Goal: Navigation & Orientation: Find specific page/section

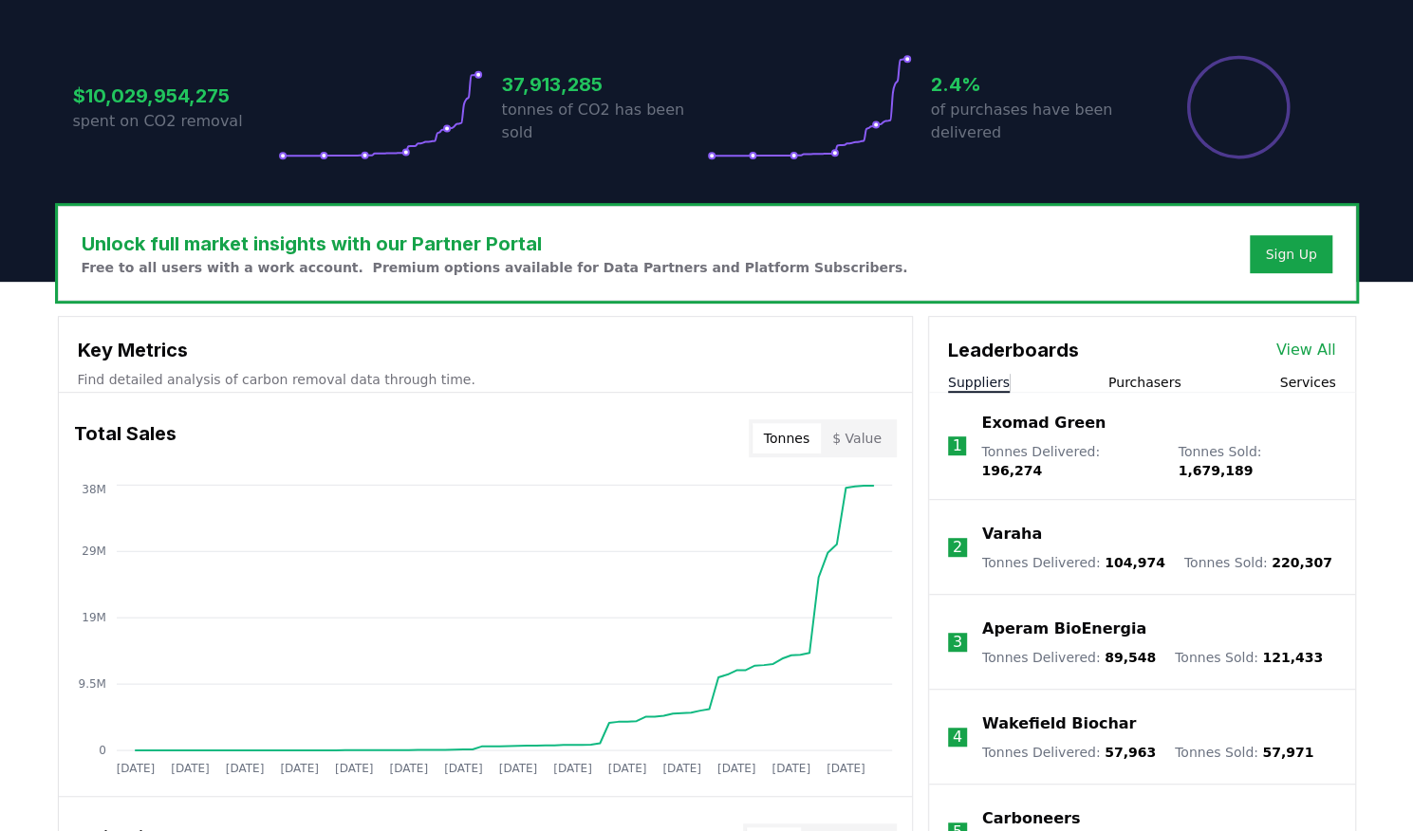
scroll to position [404, 0]
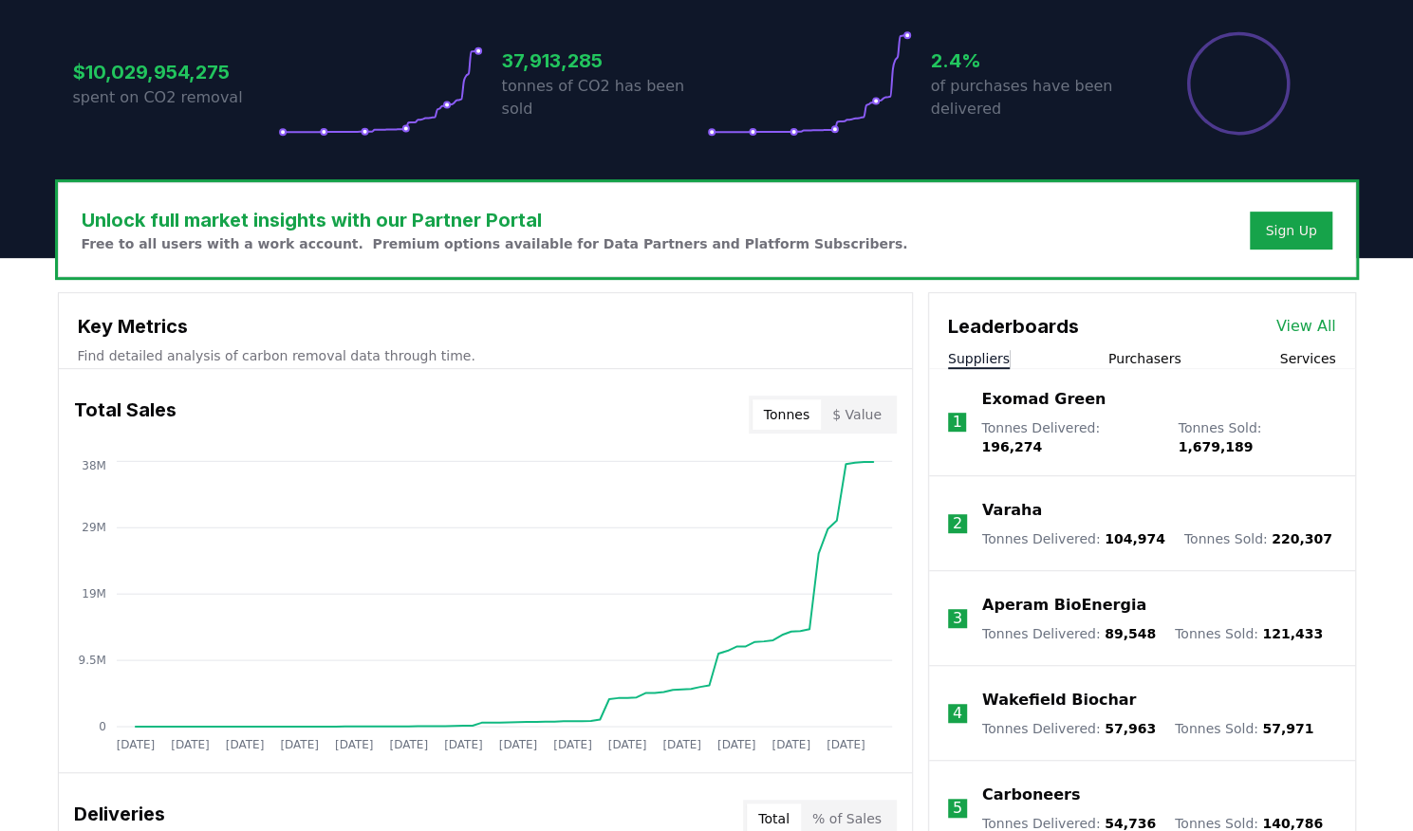
click at [860, 407] on button "$ Value" at bounding box center [857, 414] width 72 height 30
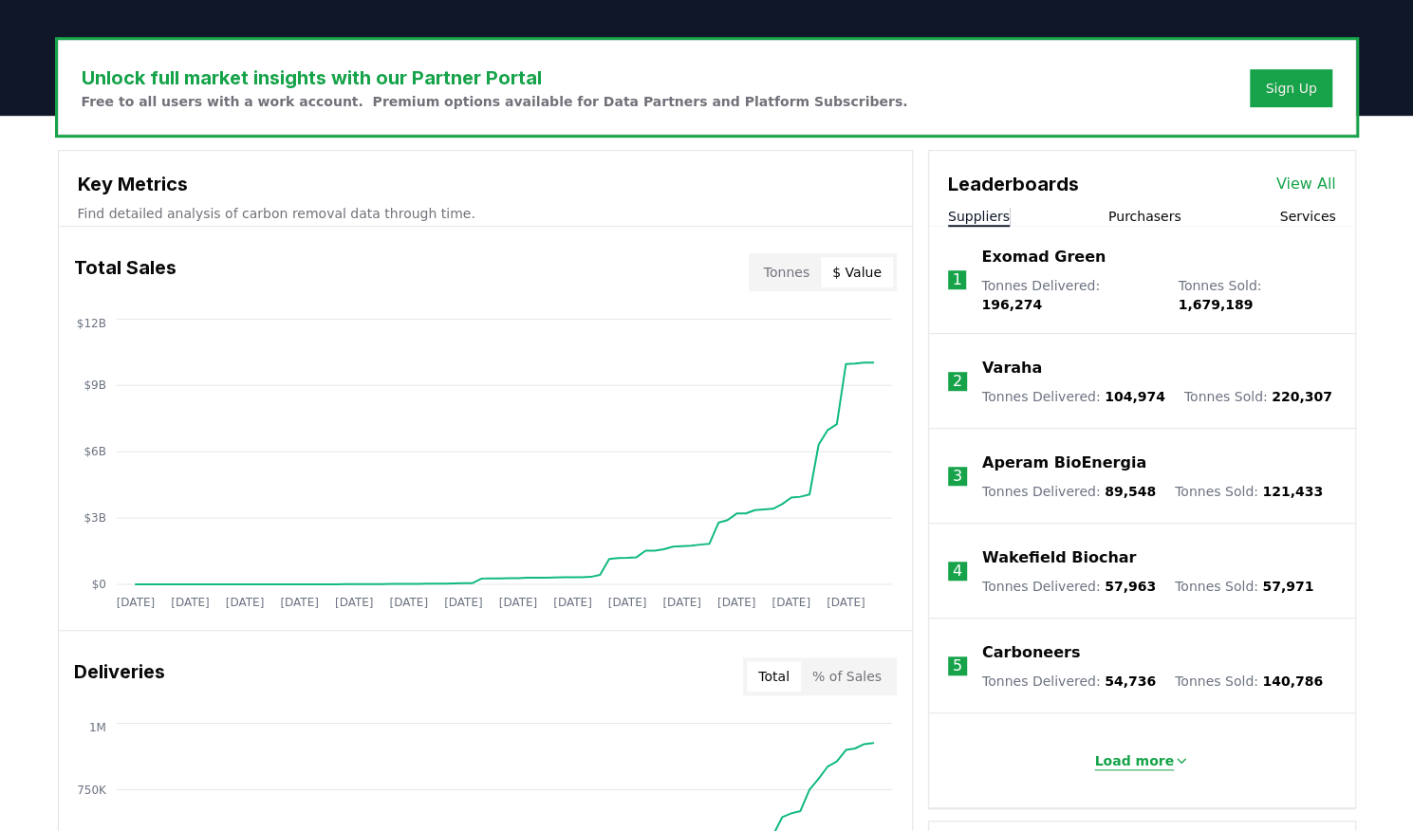
scroll to position [521, 0]
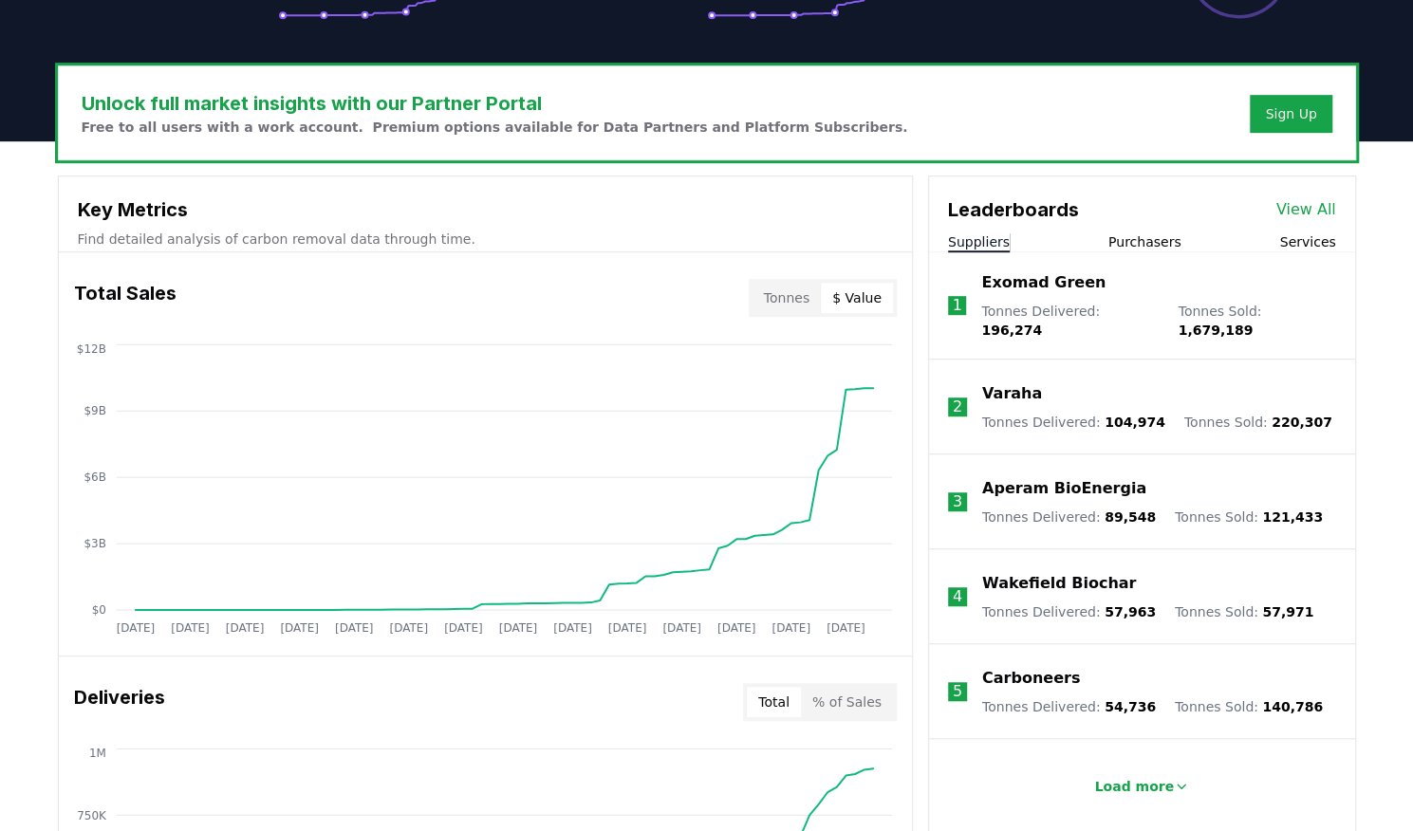
click at [1148, 236] on button "Purchasers" at bounding box center [1144, 241] width 73 height 19
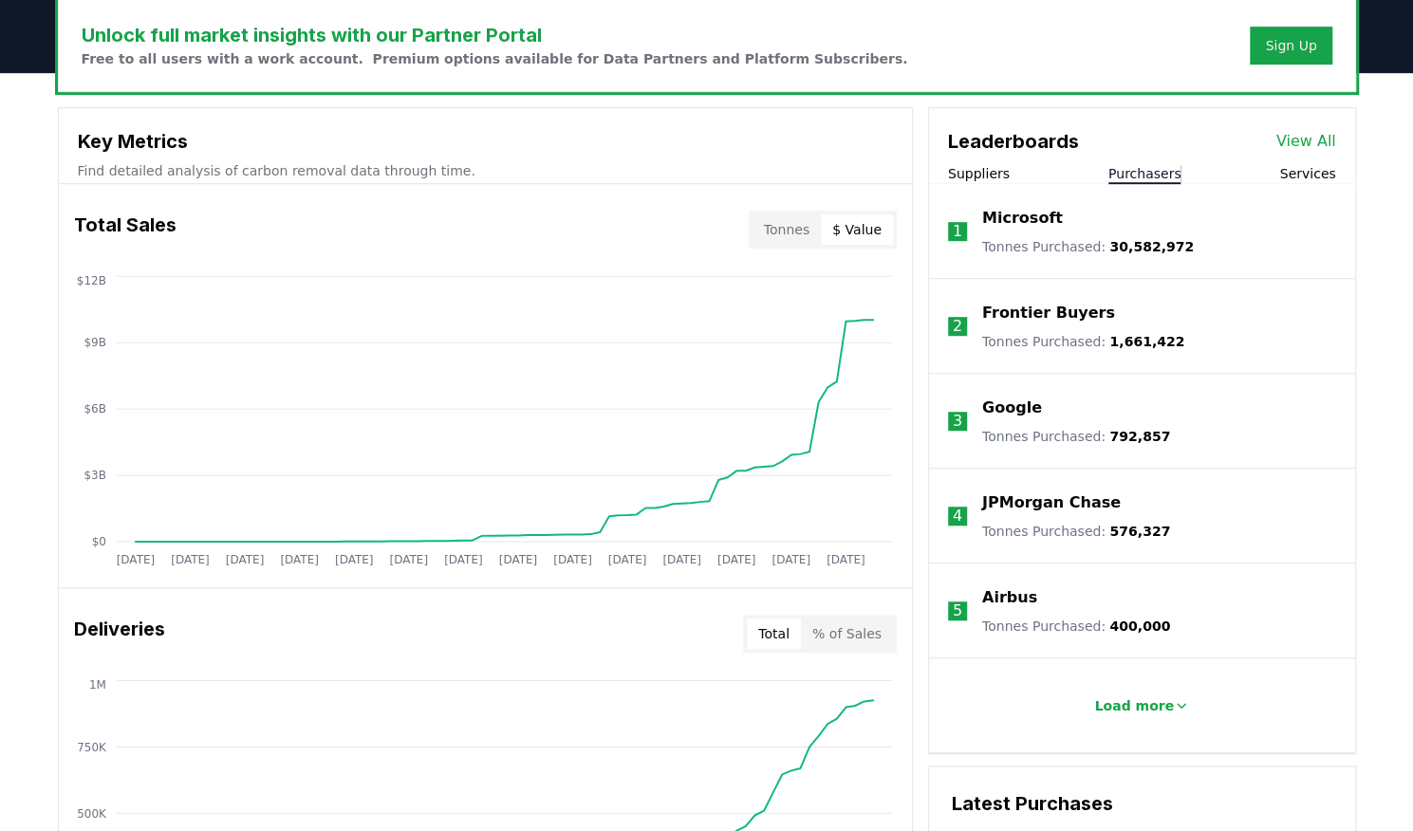
scroll to position [593, 0]
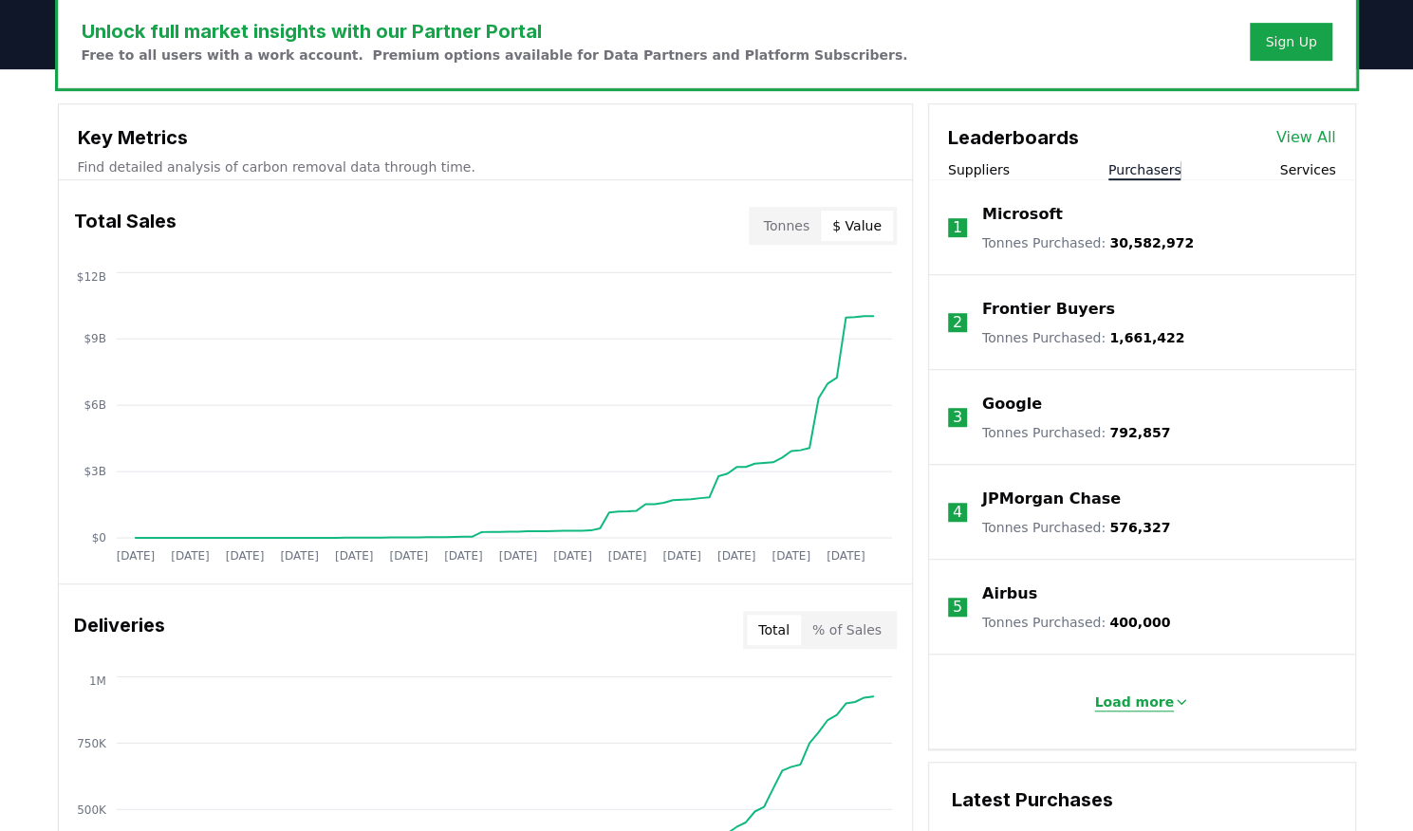
click at [1116, 695] on p "Load more" at bounding box center [1134, 702] width 80 height 19
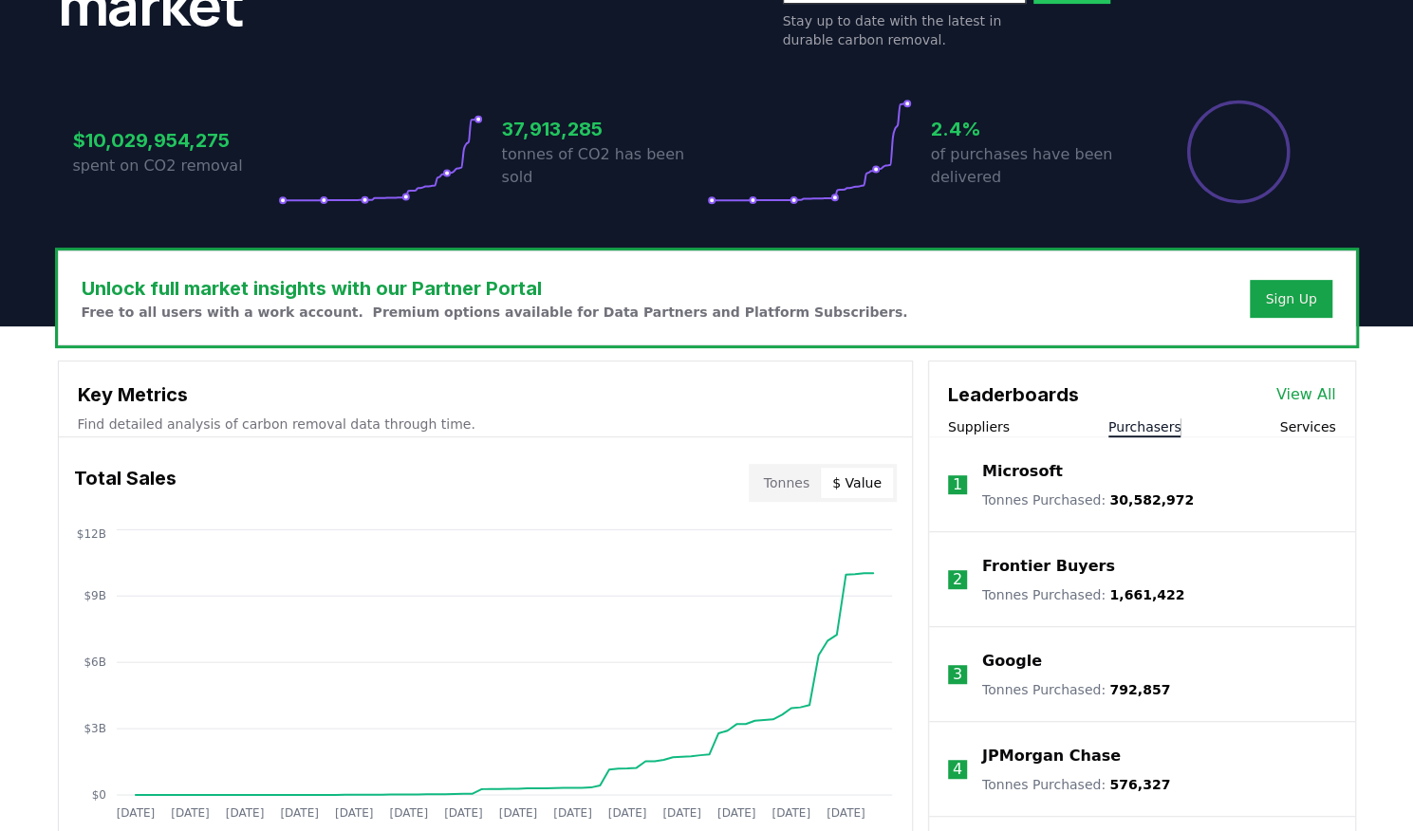
scroll to position [331, 0]
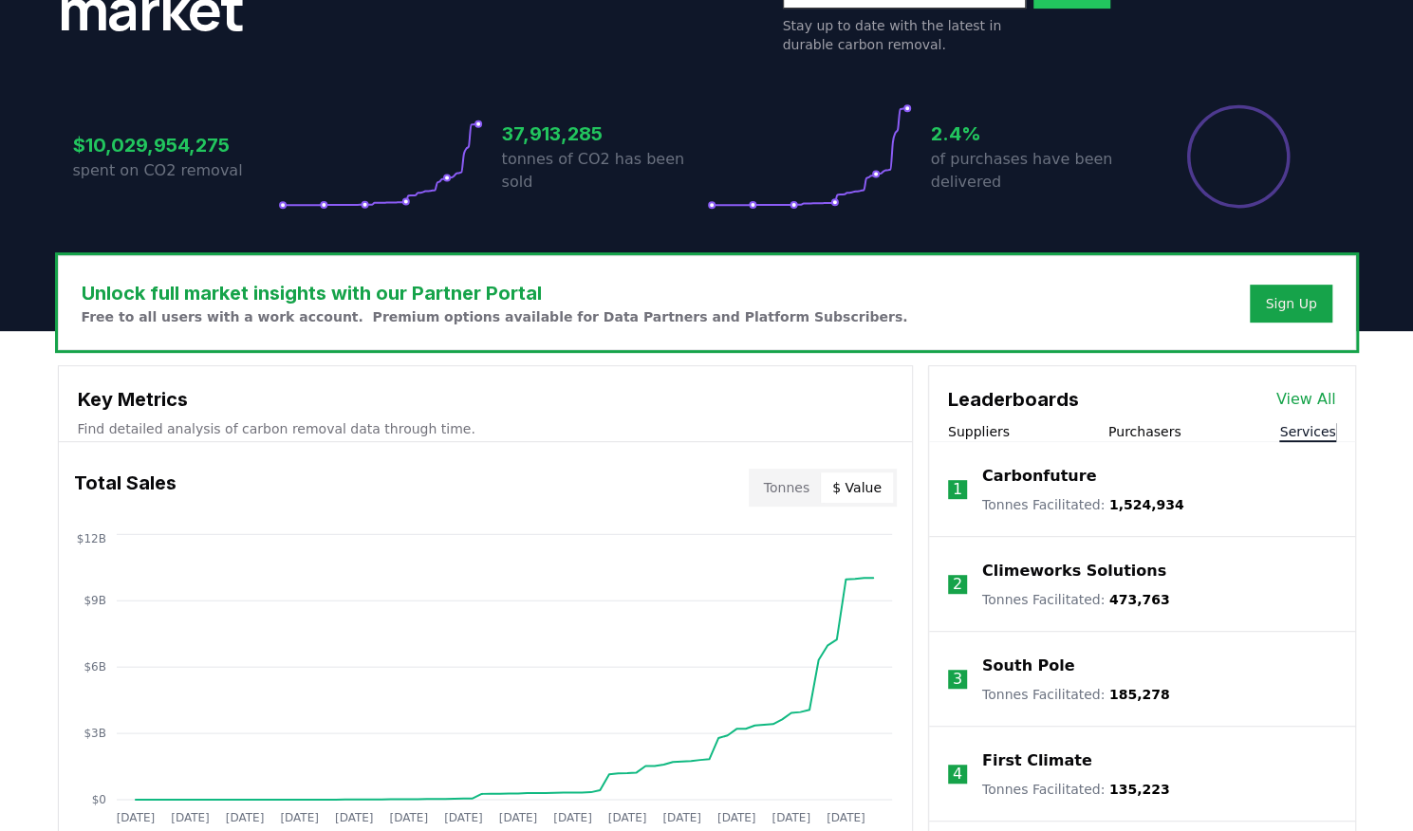
click at [1323, 426] on button "Services" at bounding box center [1307, 431] width 56 height 19
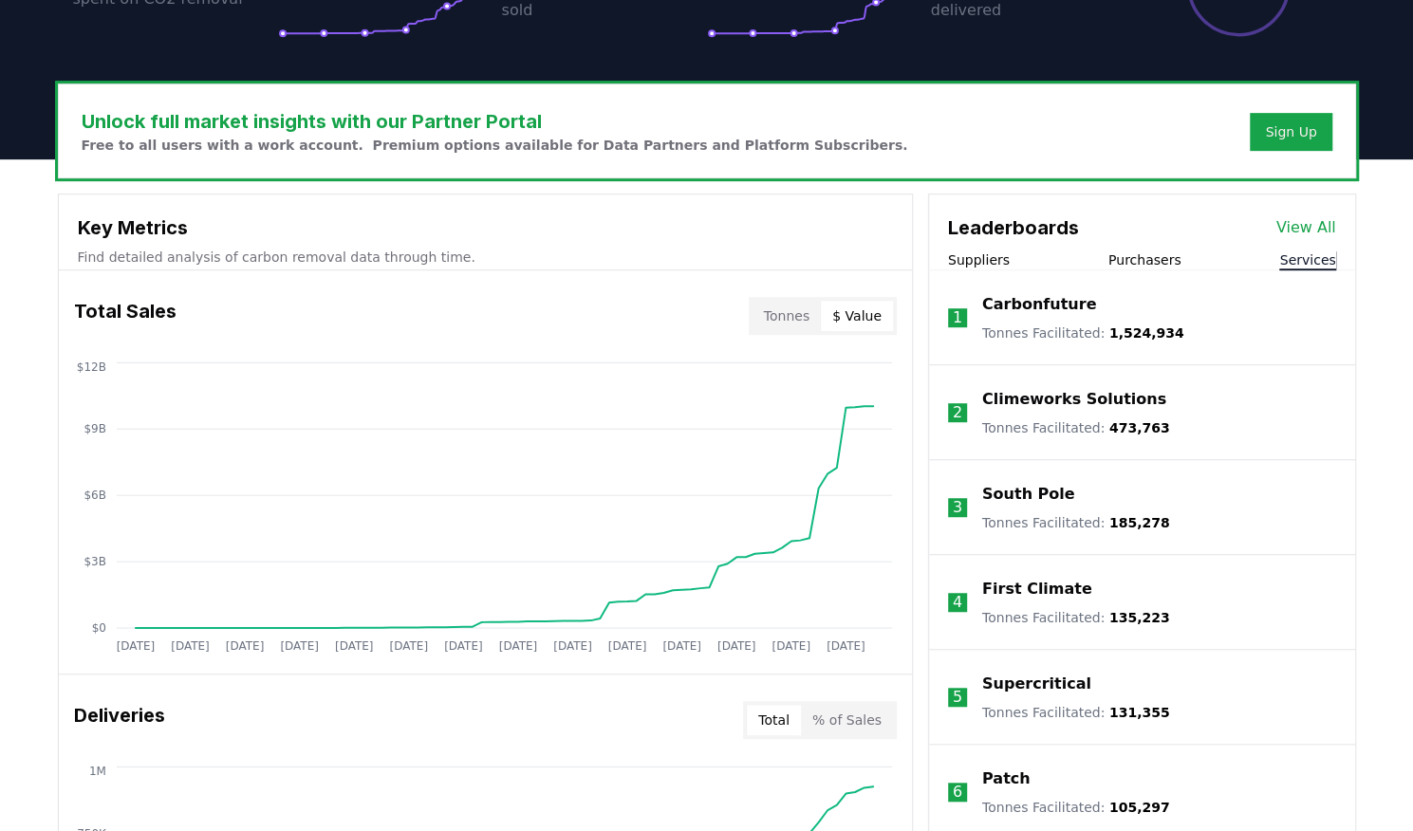
scroll to position [511, 0]
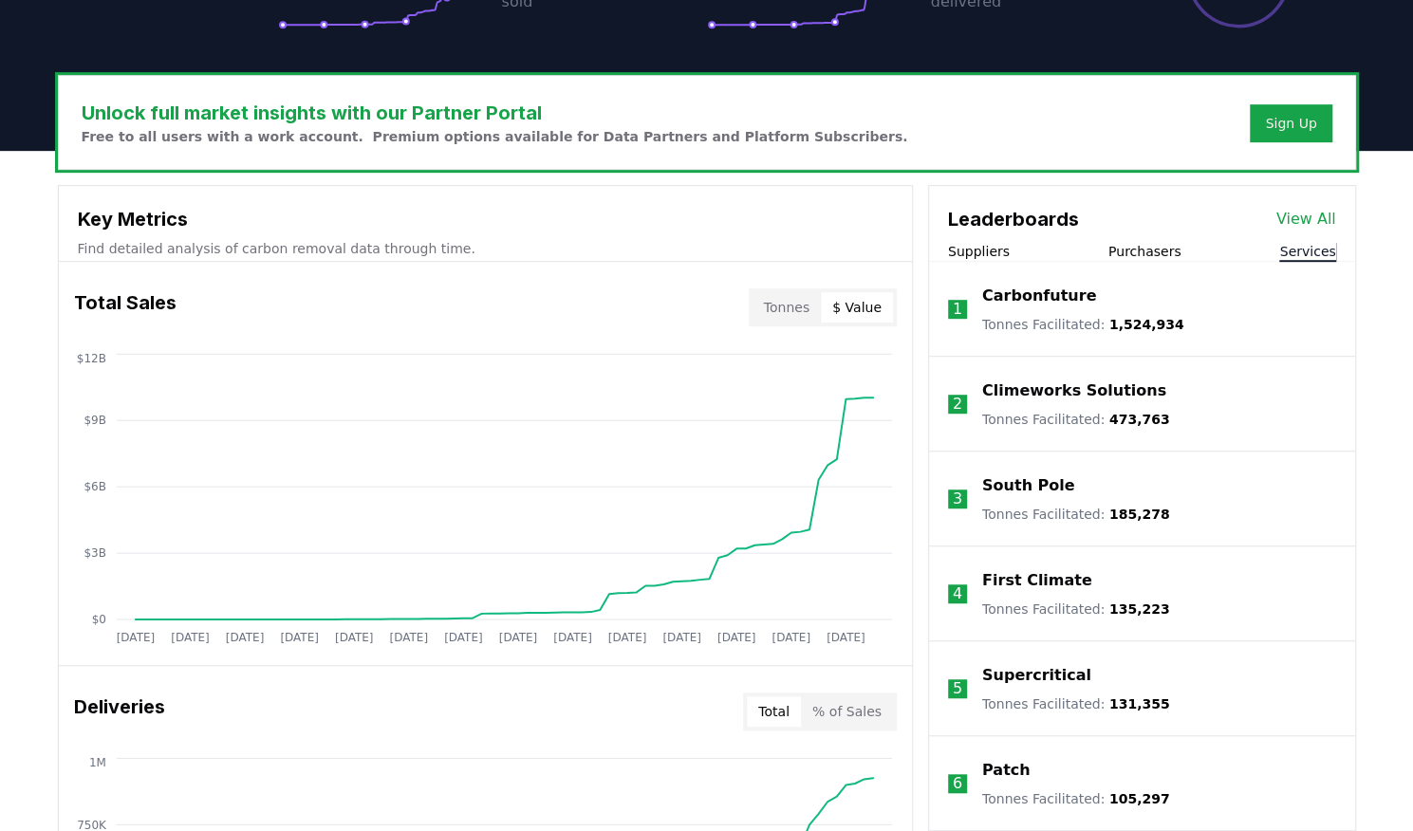
click at [985, 250] on button "Suppliers" at bounding box center [979, 251] width 62 height 19
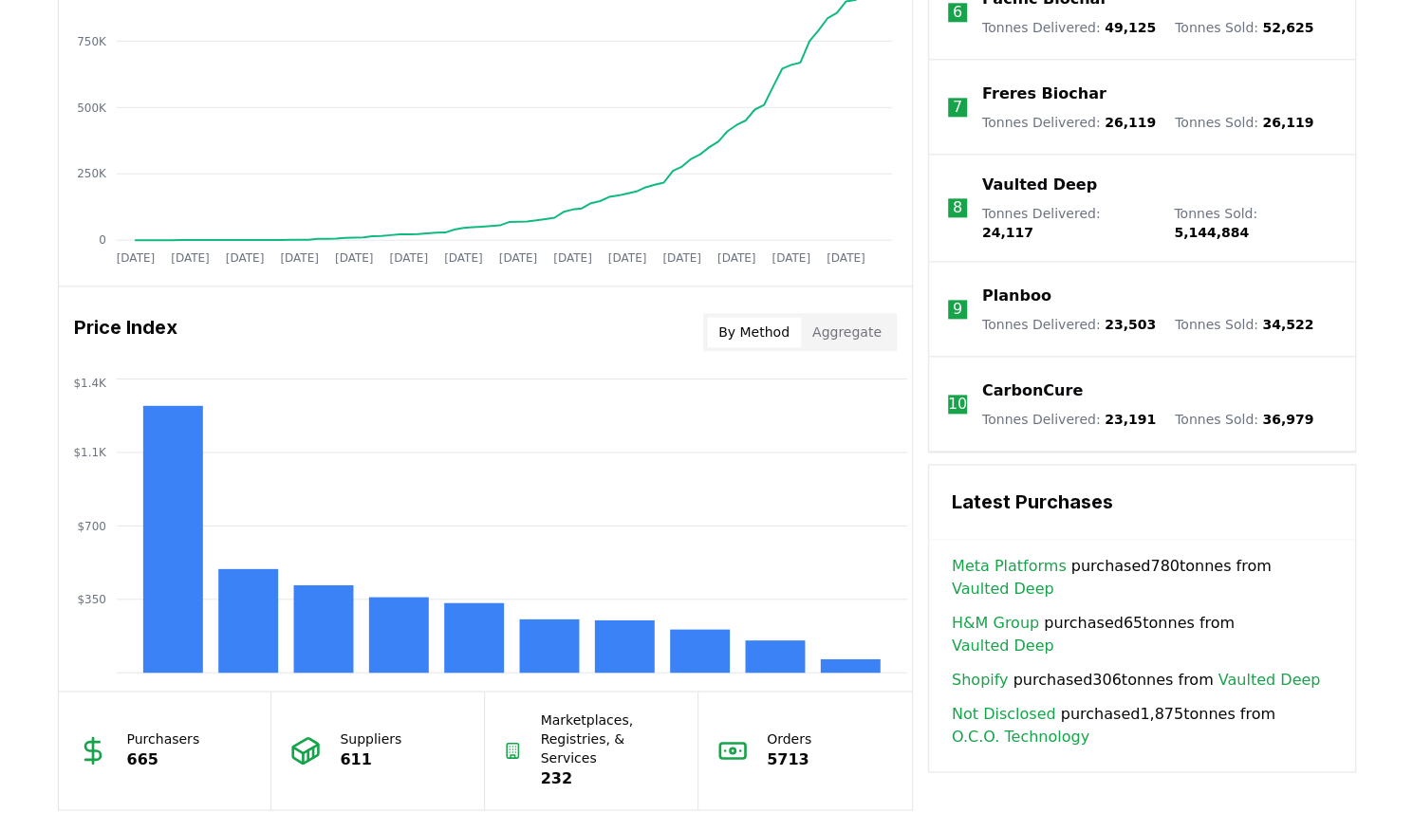
scroll to position [1335, 0]
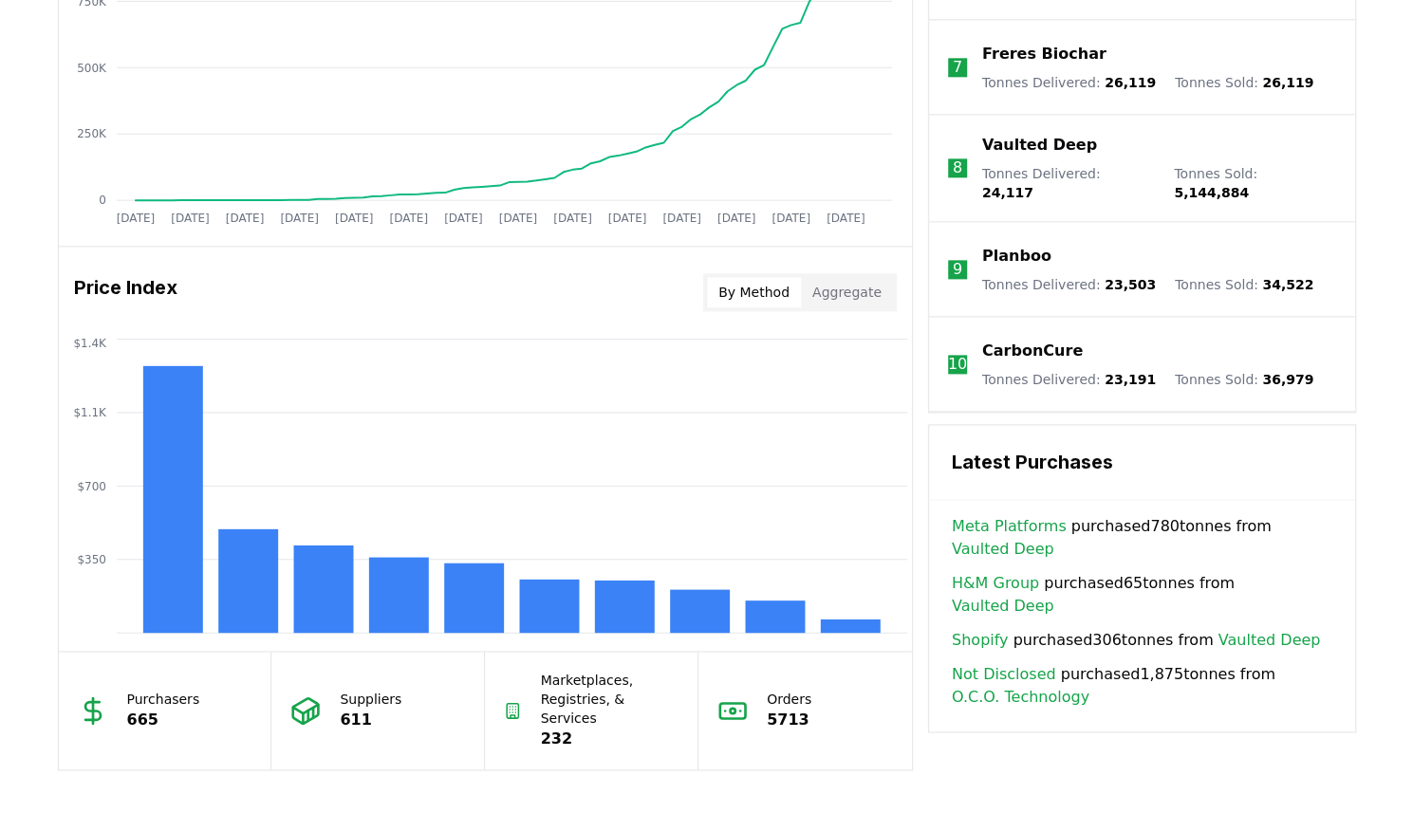
click at [842, 298] on button "Aggregate" at bounding box center [847, 292] width 92 height 30
click at [771, 286] on button "By Method" at bounding box center [754, 292] width 94 height 30
click at [739, 287] on button "By Method" at bounding box center [754, 292] width 94 height 30
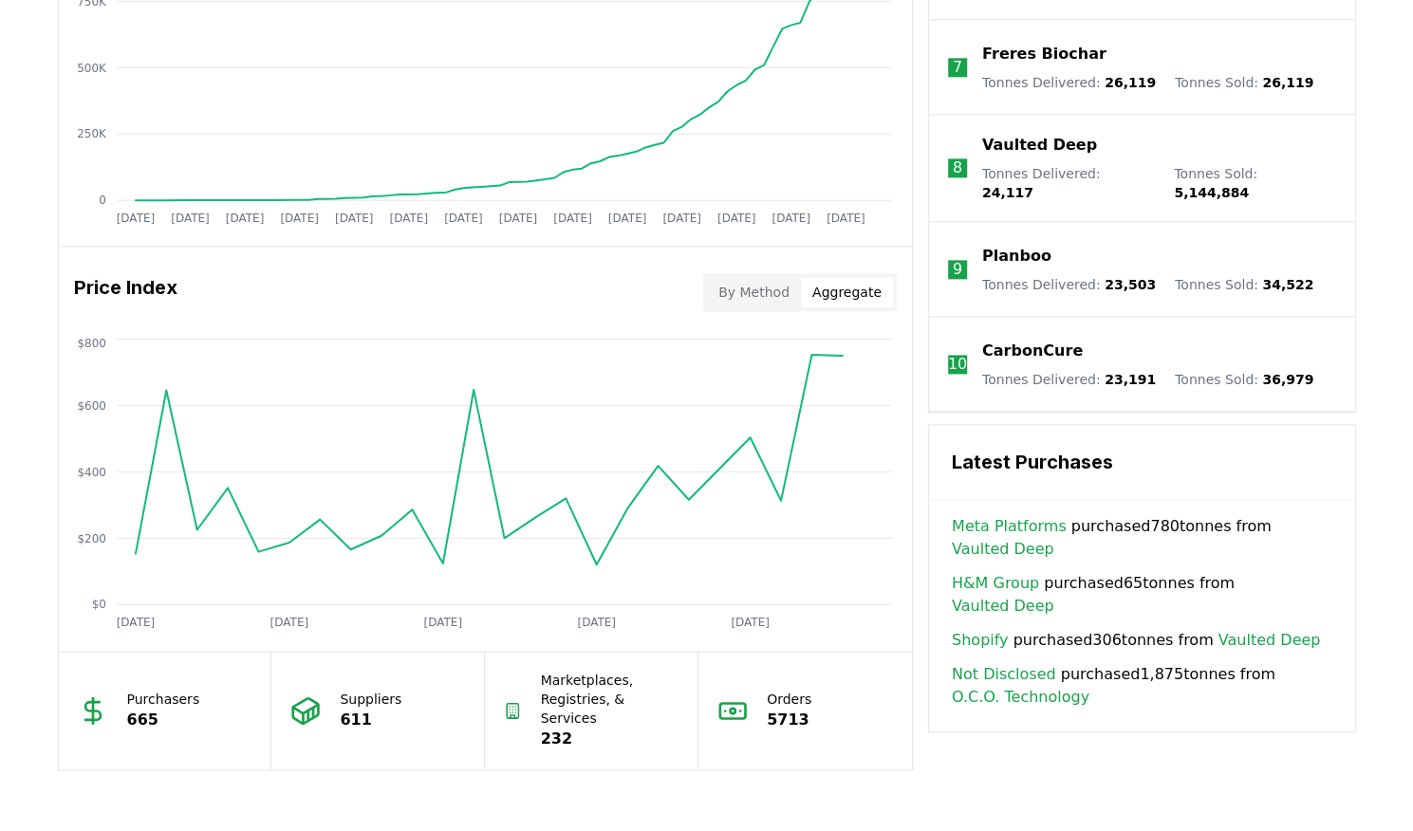
click at [839, 287] on button "Aggregate" at bounding box center [847, 292] width 92 height 30
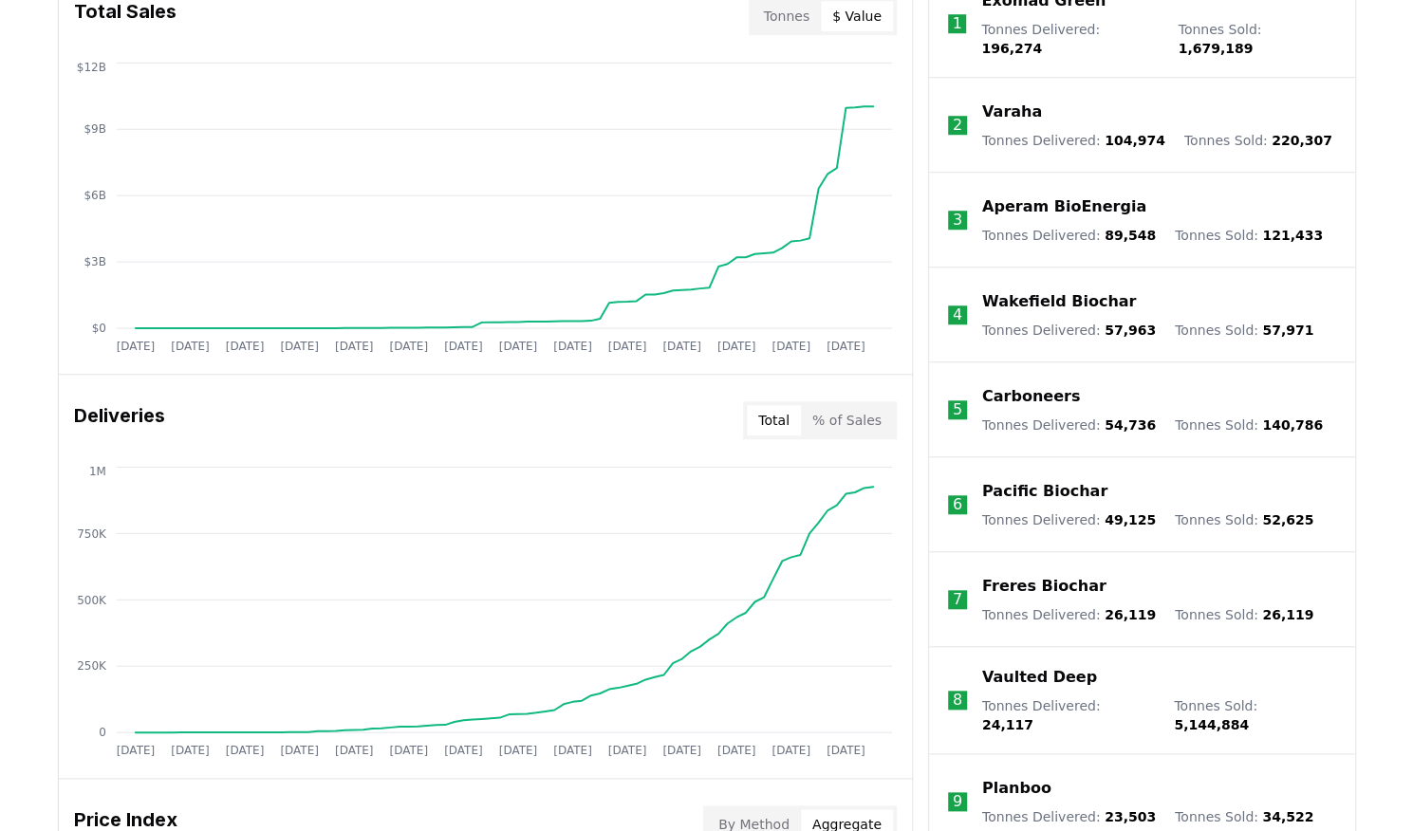
scroll to position [800, 0]
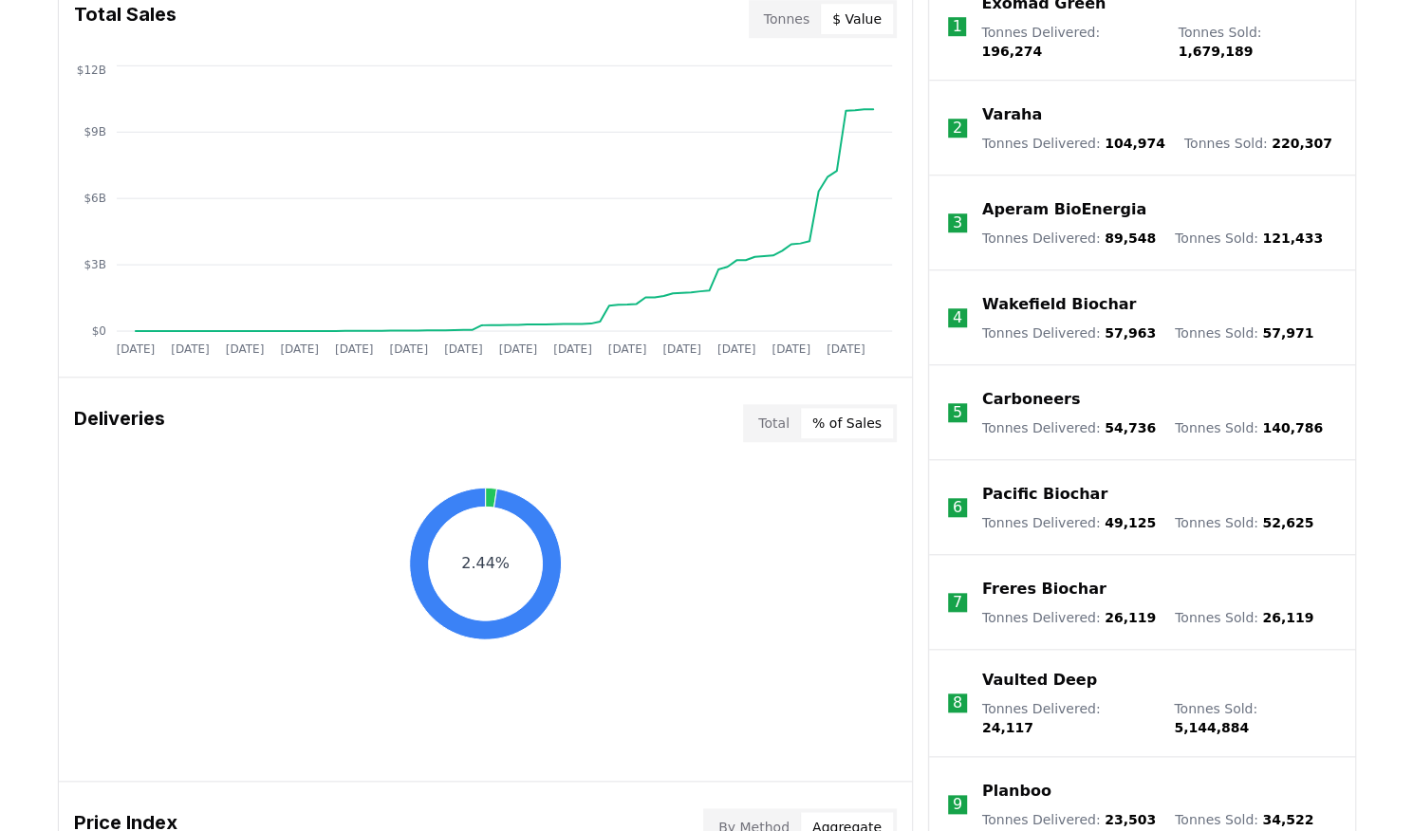
click at [858, 414] on button "% of Sales" at bounding box center [847, 423] width 92 height 30
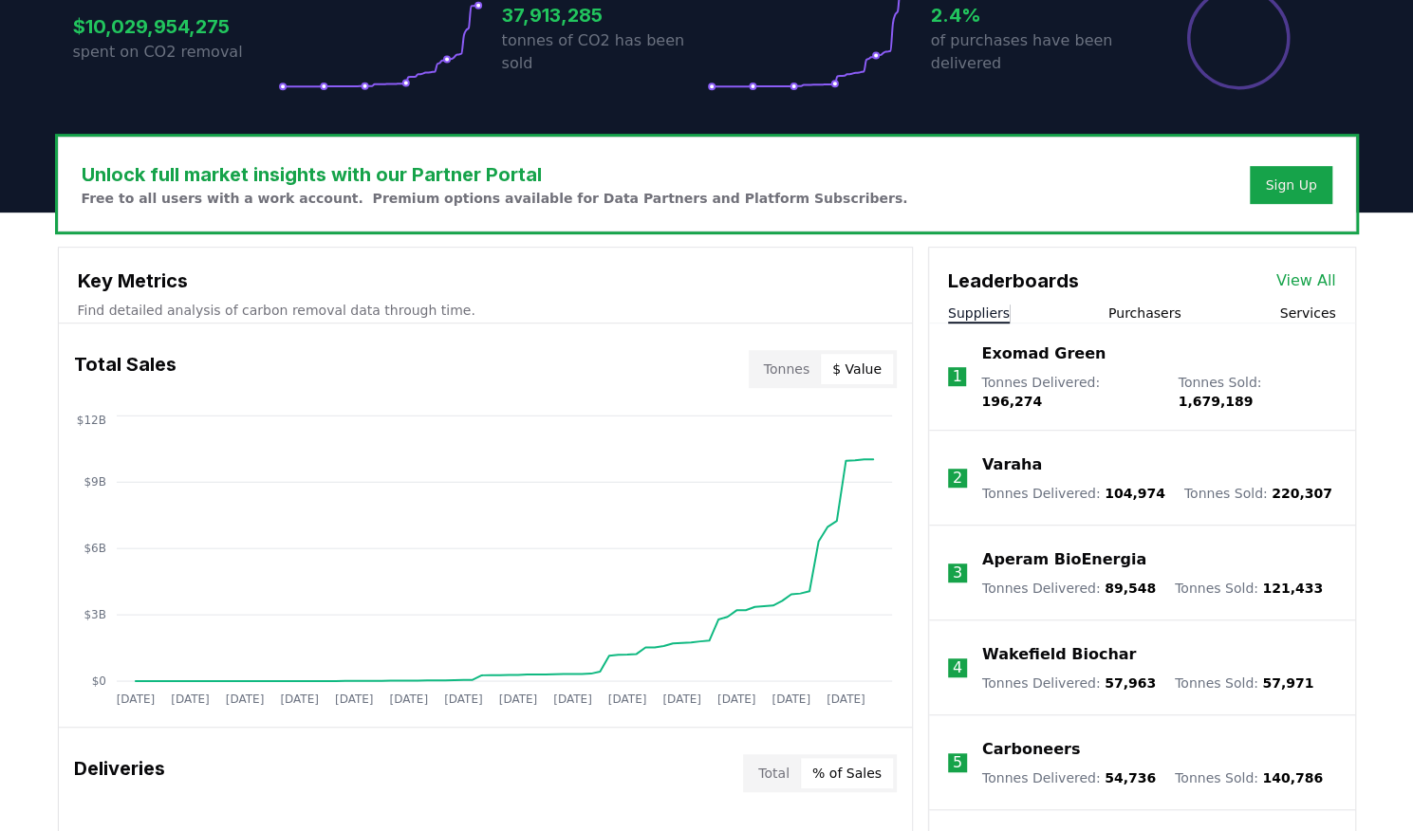
click at [855, 357] on button "$ Value" at bounding box center [857, 369] width 72 height 30
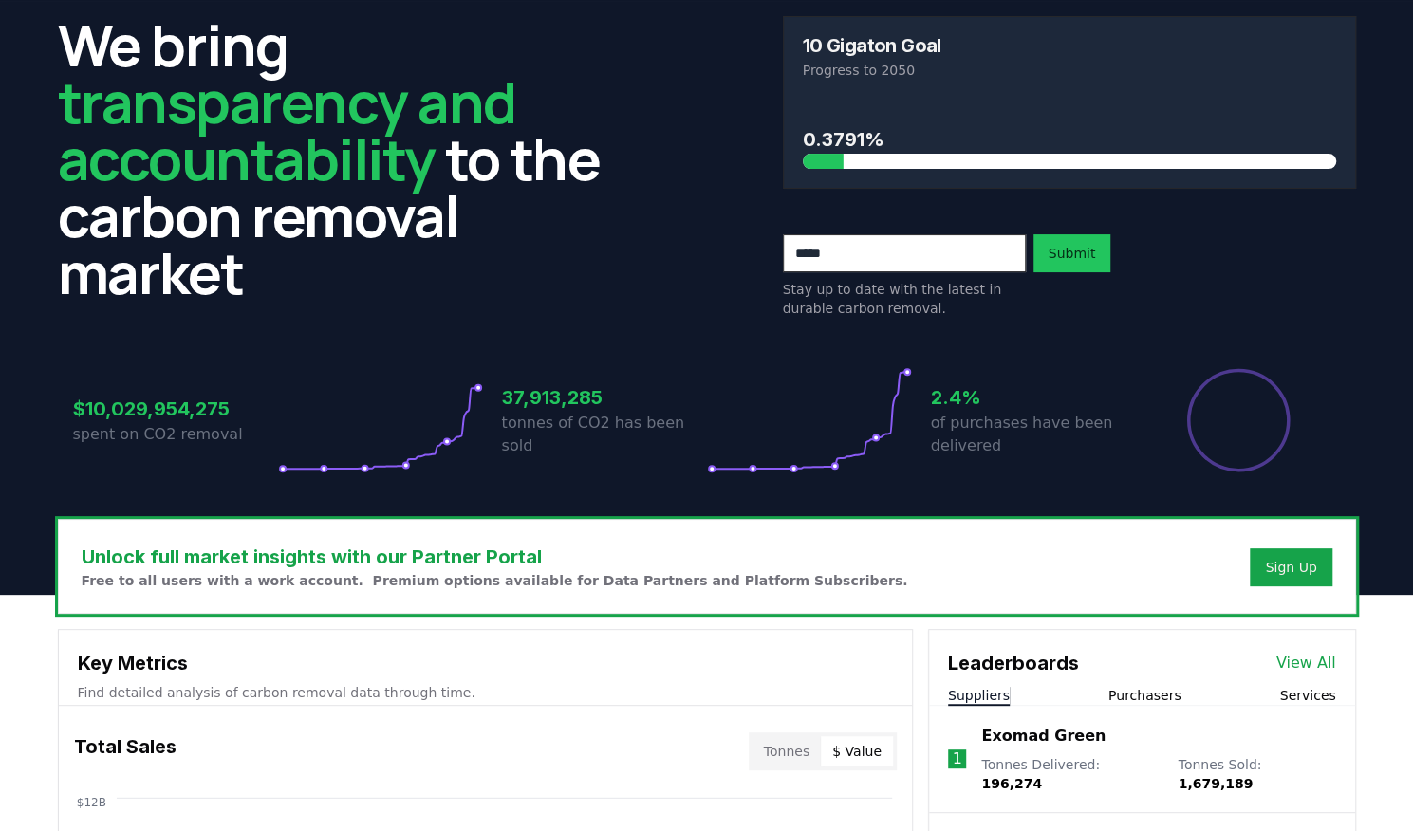
scroll to position [0, 0]
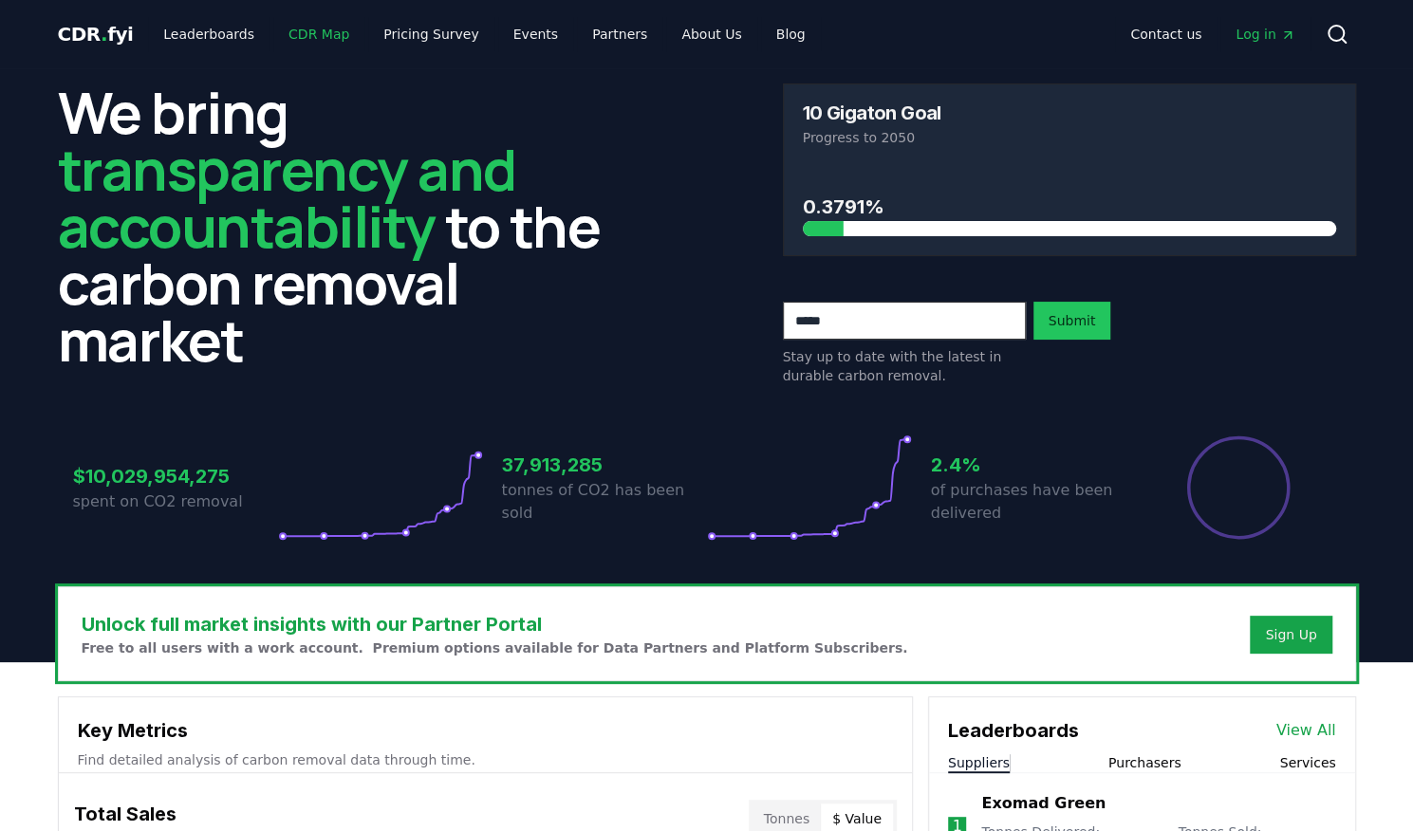
click at [305, 35] on link "CDR Map" at bounding box center [318, 34] width 91 height 34
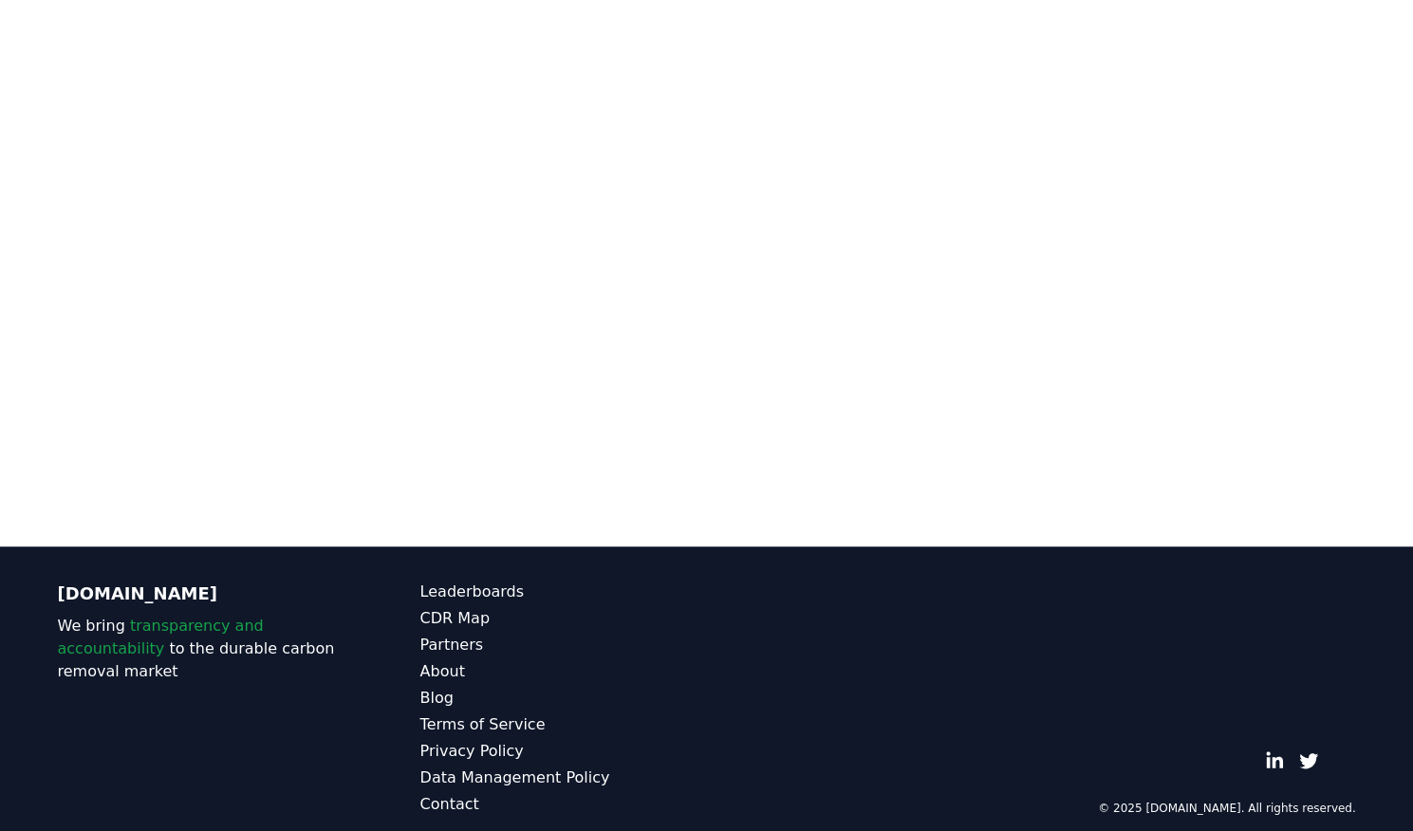
scroll to position [208, 0]
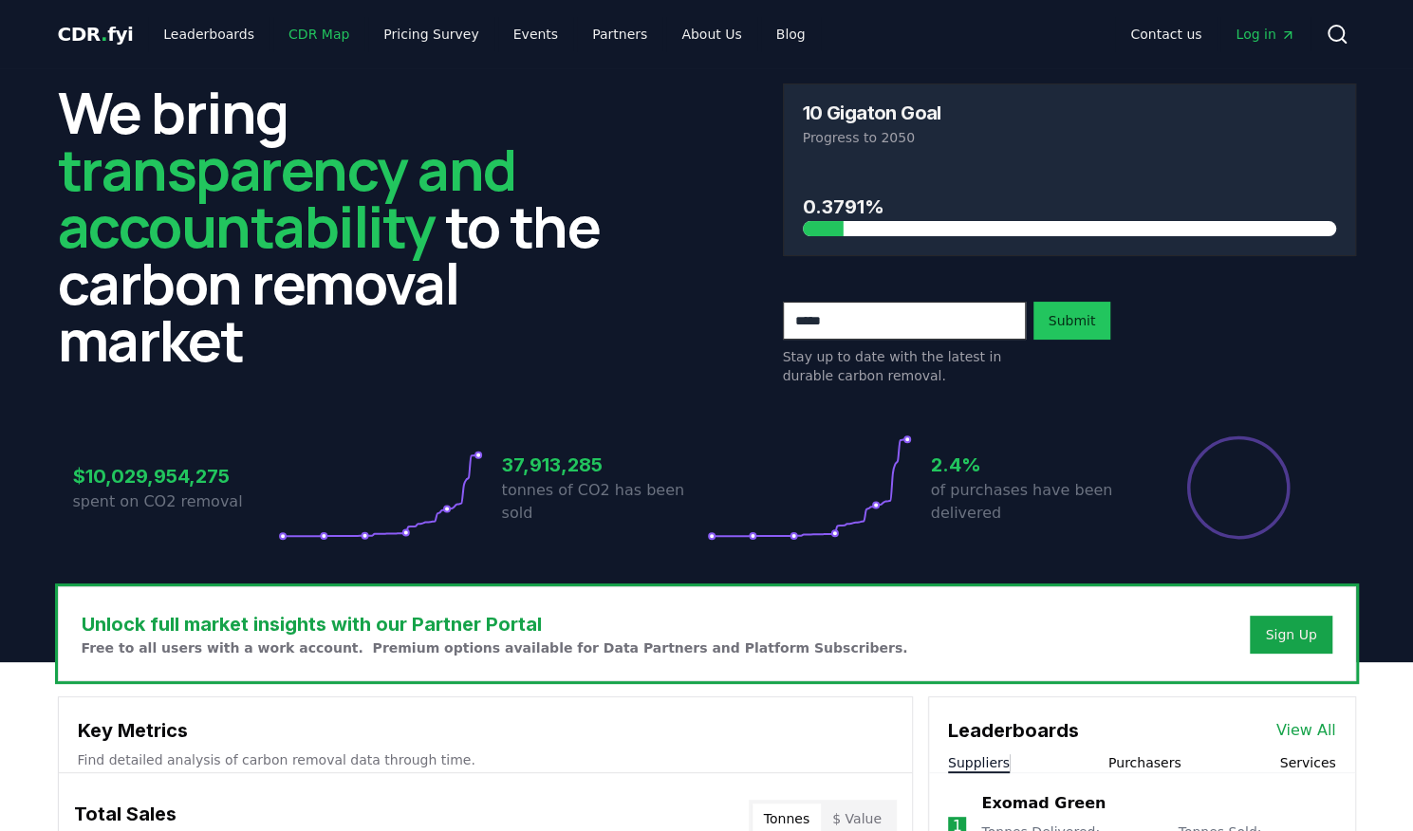
click at [305, 30] on link "CDR Map" at bounding box center [318, 34] width 91 height 34
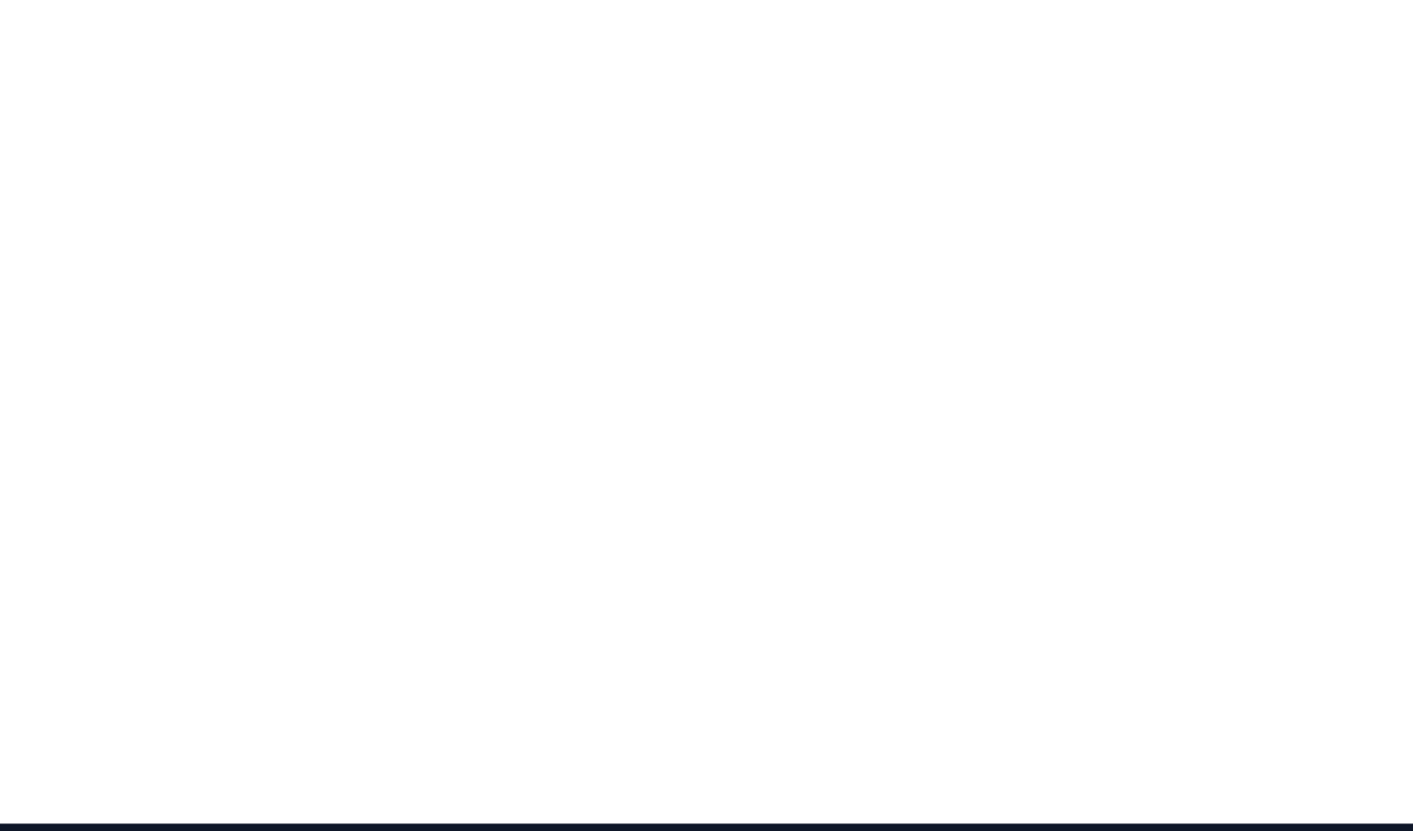
scroll to position [308, 0]
